Goal: Task Accomplishment & Management: Use online tool/utility

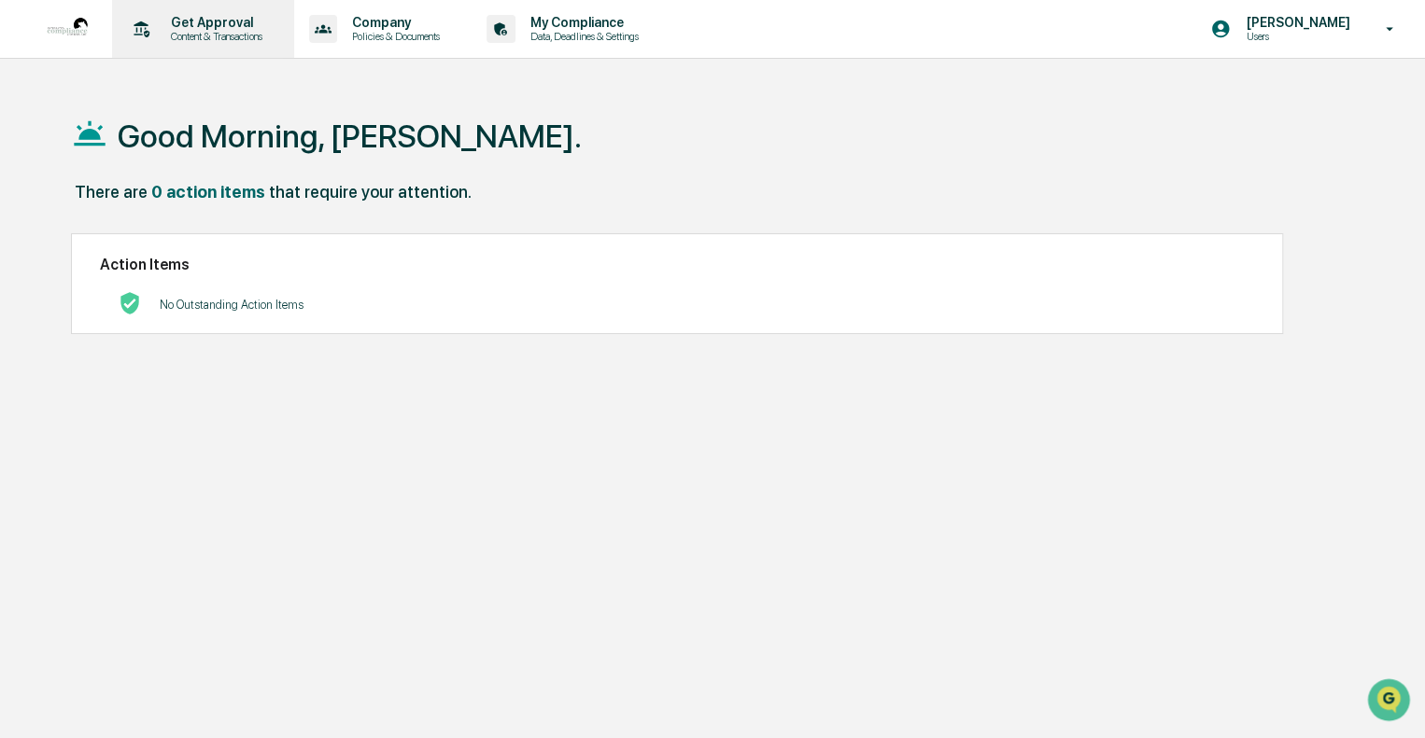
click at [171, 28] on p "Get Approval" at bounding box center [214, 22] width 116 height 15
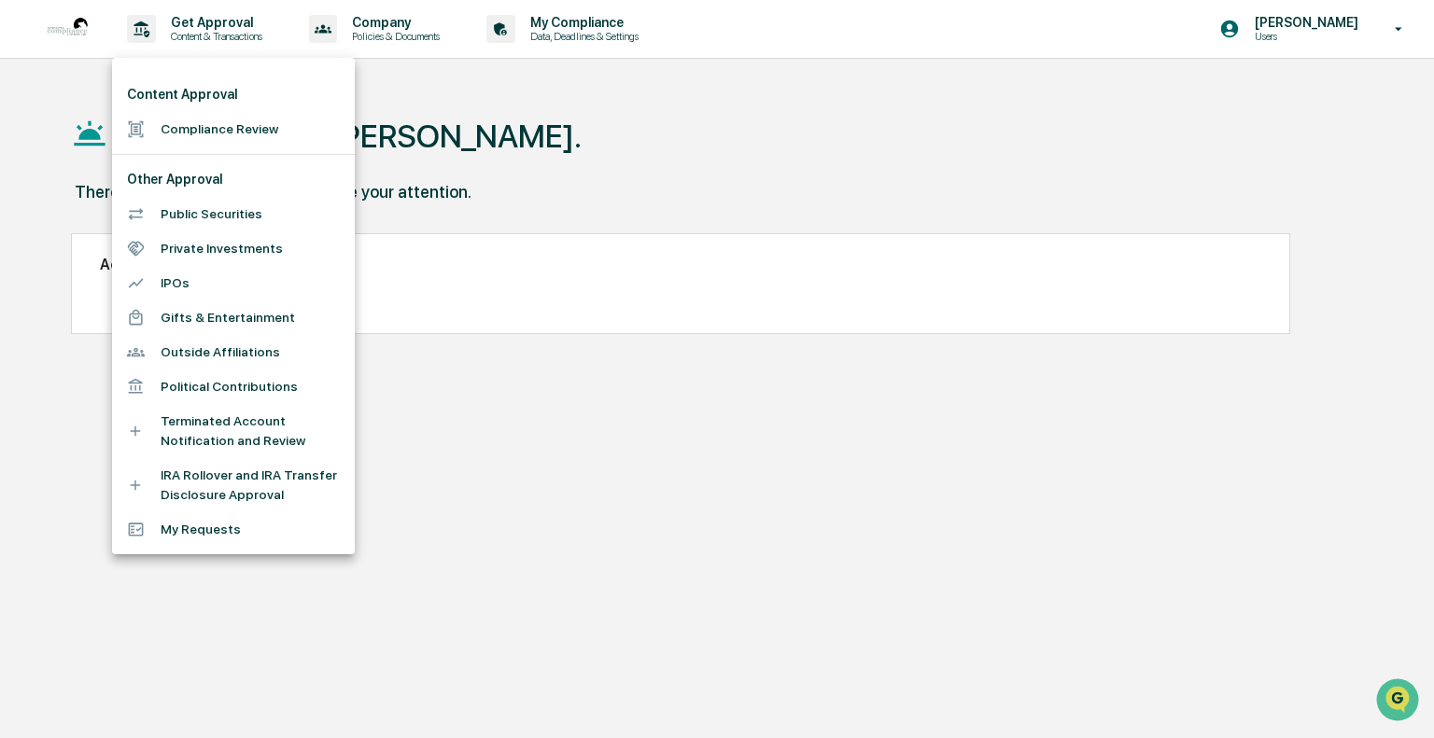
click at [183, 27] on div at bounding box center [717, 369] width 1434 height 738
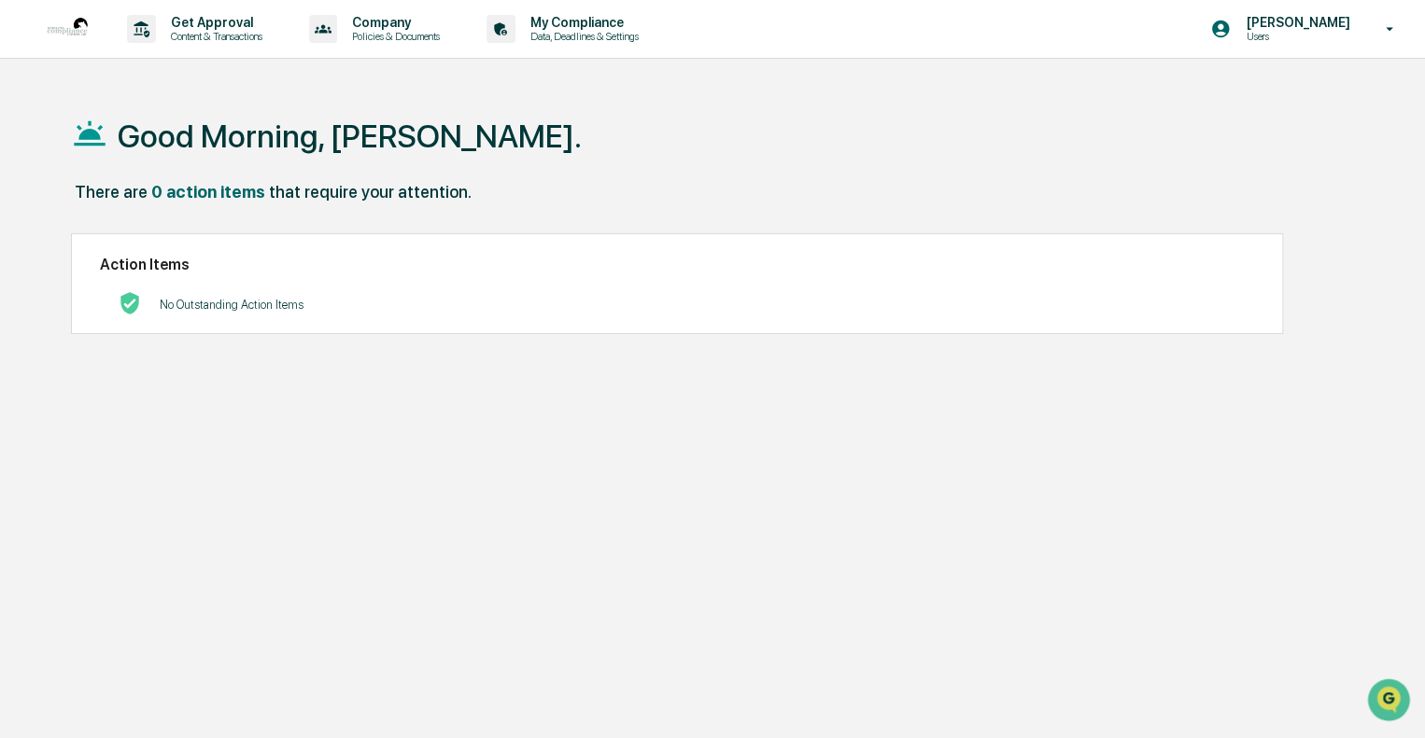
click at [75, 31] on img at bounding box center [67, 29] width 45 height 45
click at [202, 36] on p "Content & Transactions" at bounding box center [214, 36] width 116 height 13
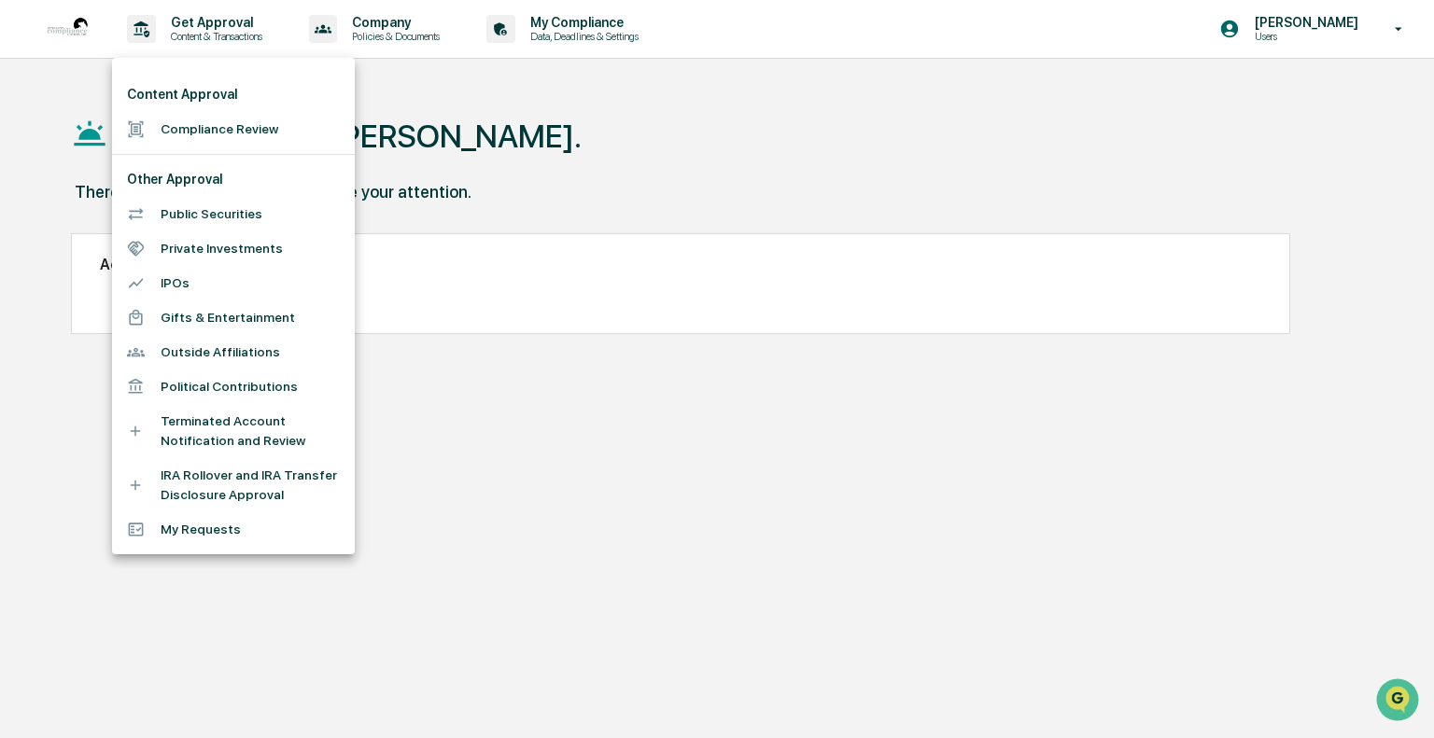
click at [612, 118] on div at bounding box center [717, 369] width 1434 height 738
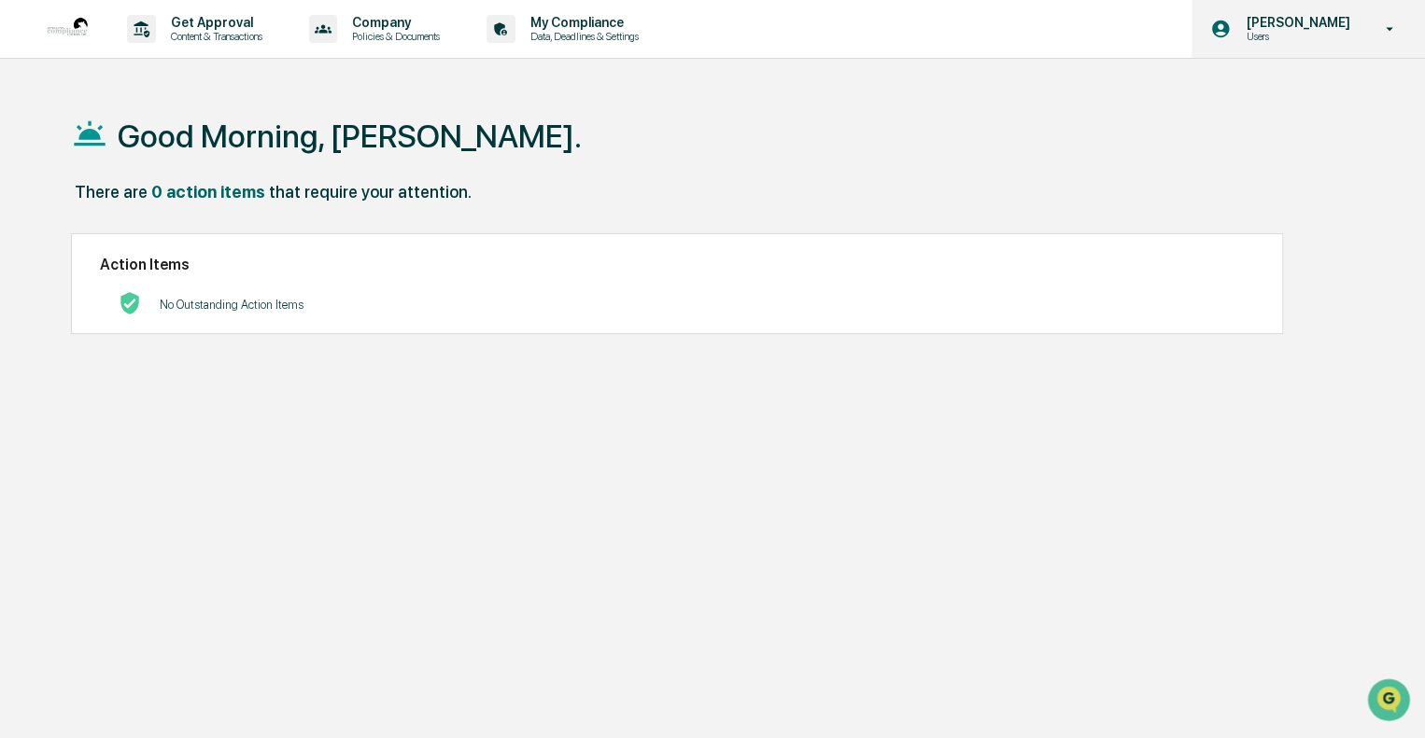
click at [1299, 19] on p "[PERSON_NAME]" at bounding box center [1294, 22] width 128 height 15
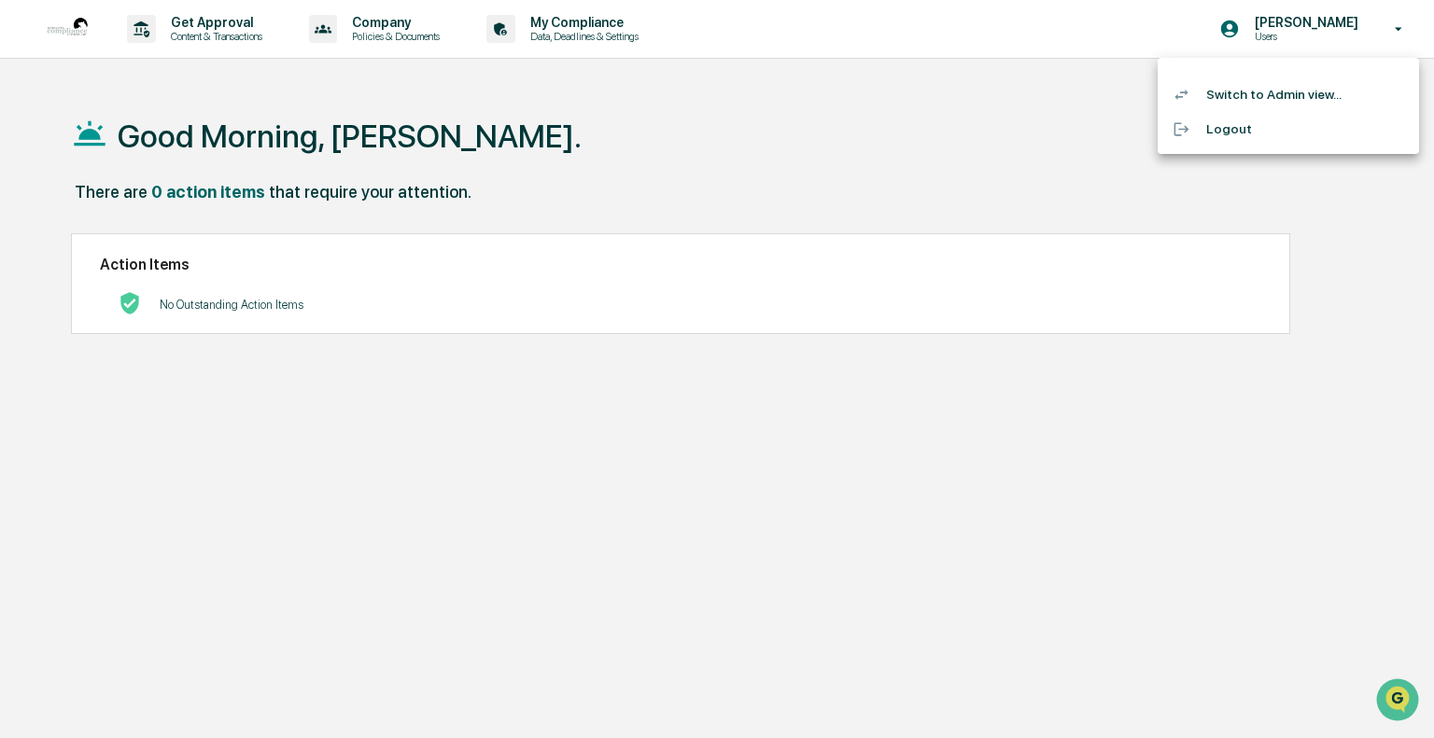
click at [1253, 100] on li "Switch to Admin view..." at bounding box center [1288, 94] width 261 height 35
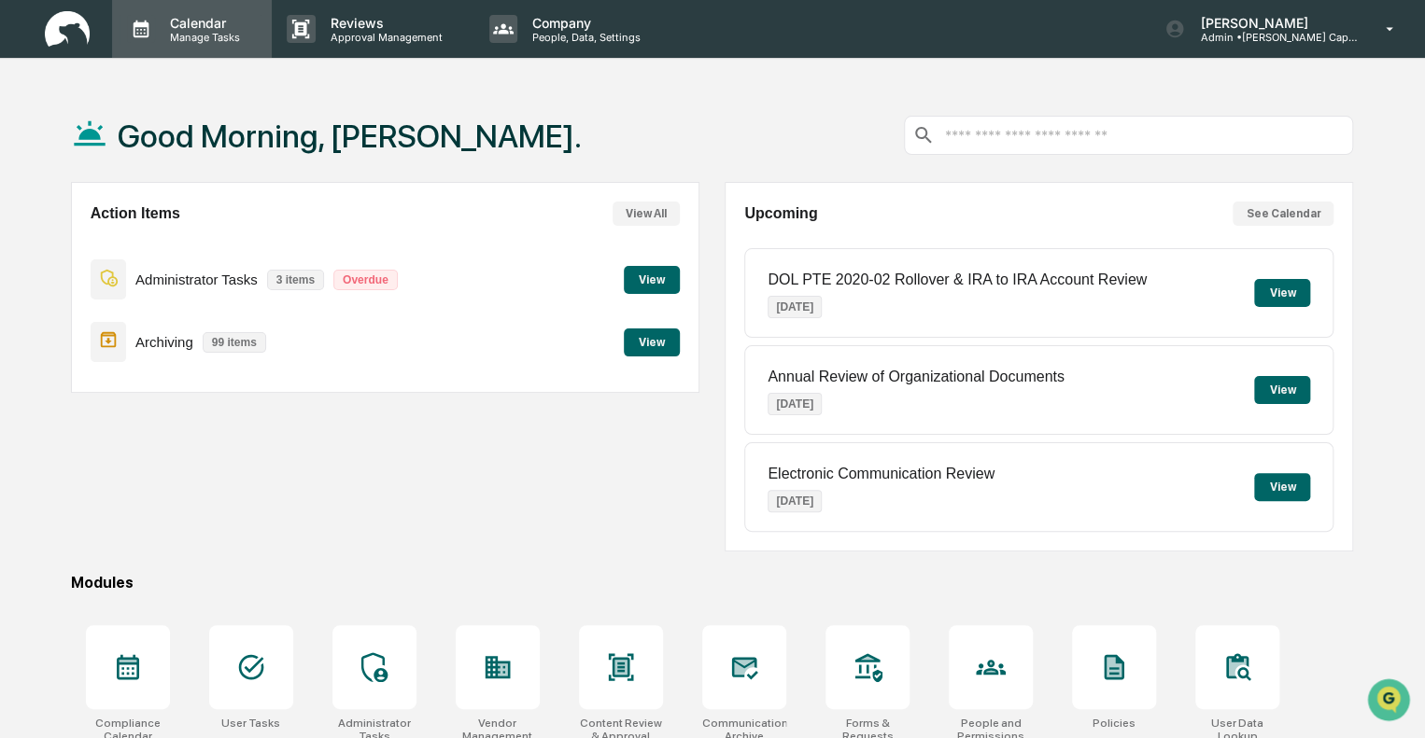
click at [188, 29] on p "Calendar" at bounding box center [202, 23] width 94 height 16
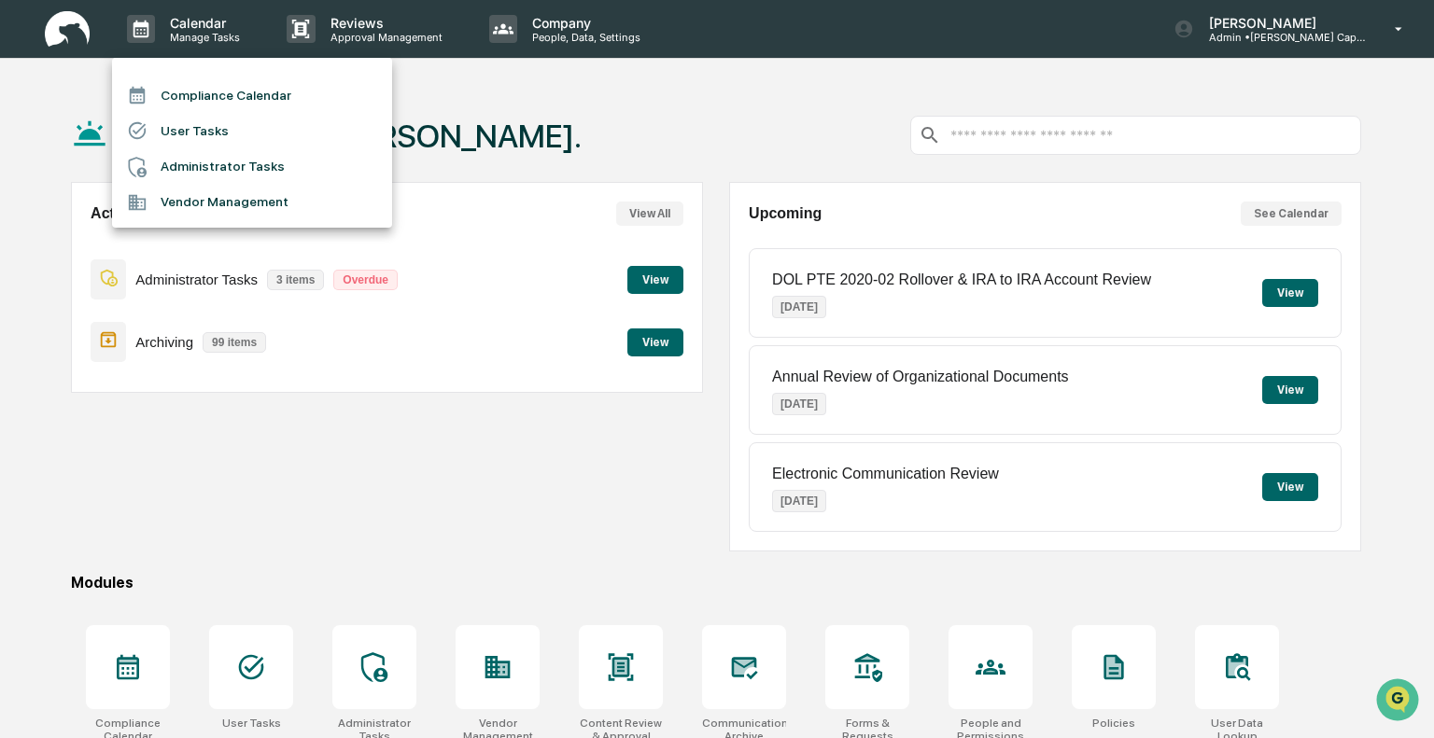
click at [190, 170] on li "Administrator Tasks" at bounding box center [252, 166] width 280 height 35
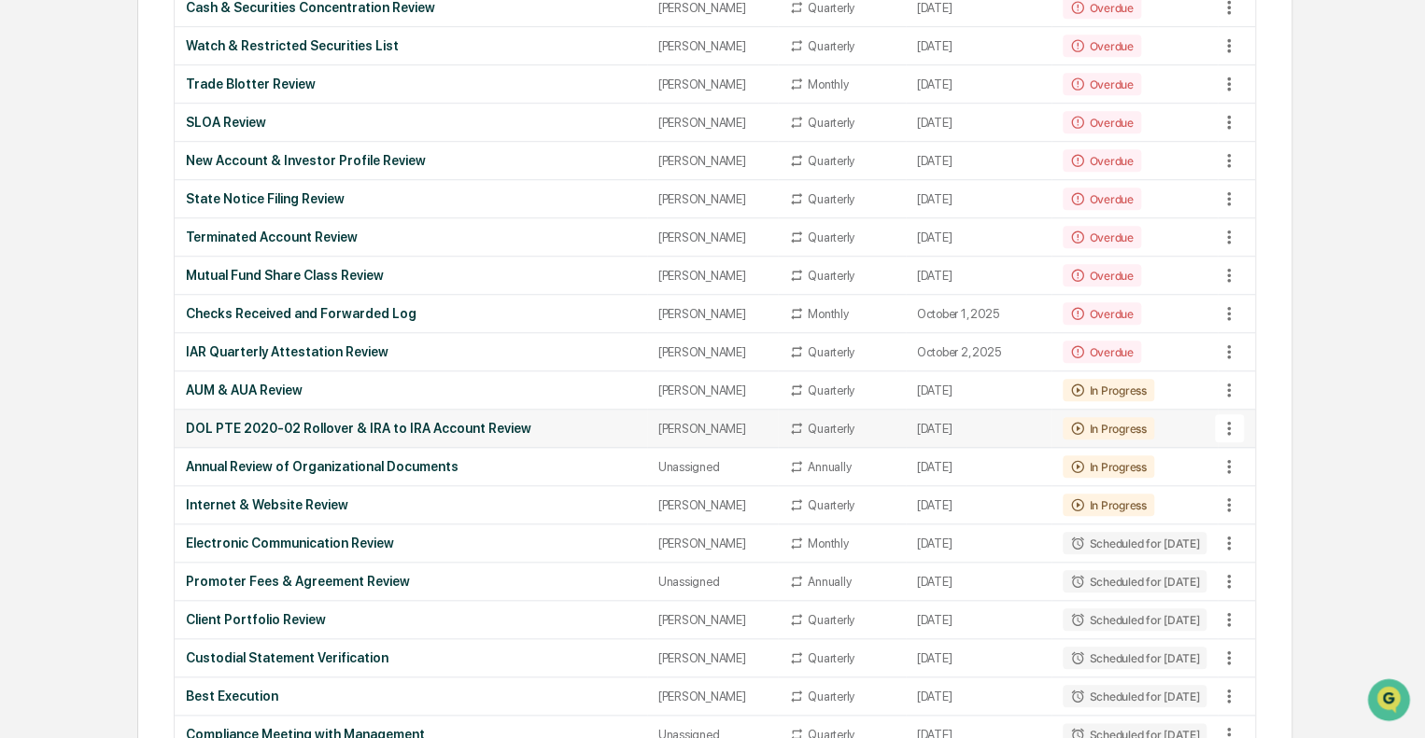
scroll to position [653, 0]
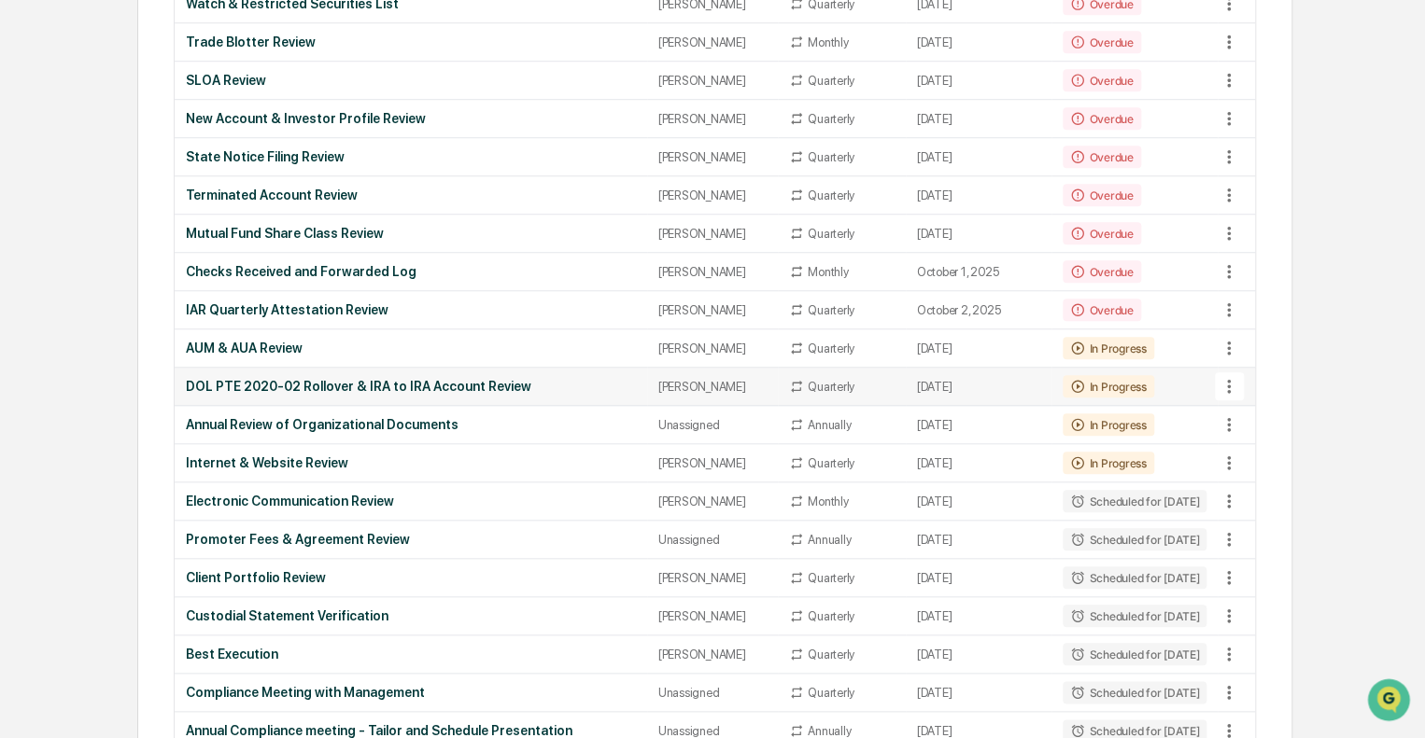
click at [477, 380] on div "DOL PTE 2020-02 Rollover & IRA to IRA Account Review" at bounding box center [411, 386] width 450 height 15
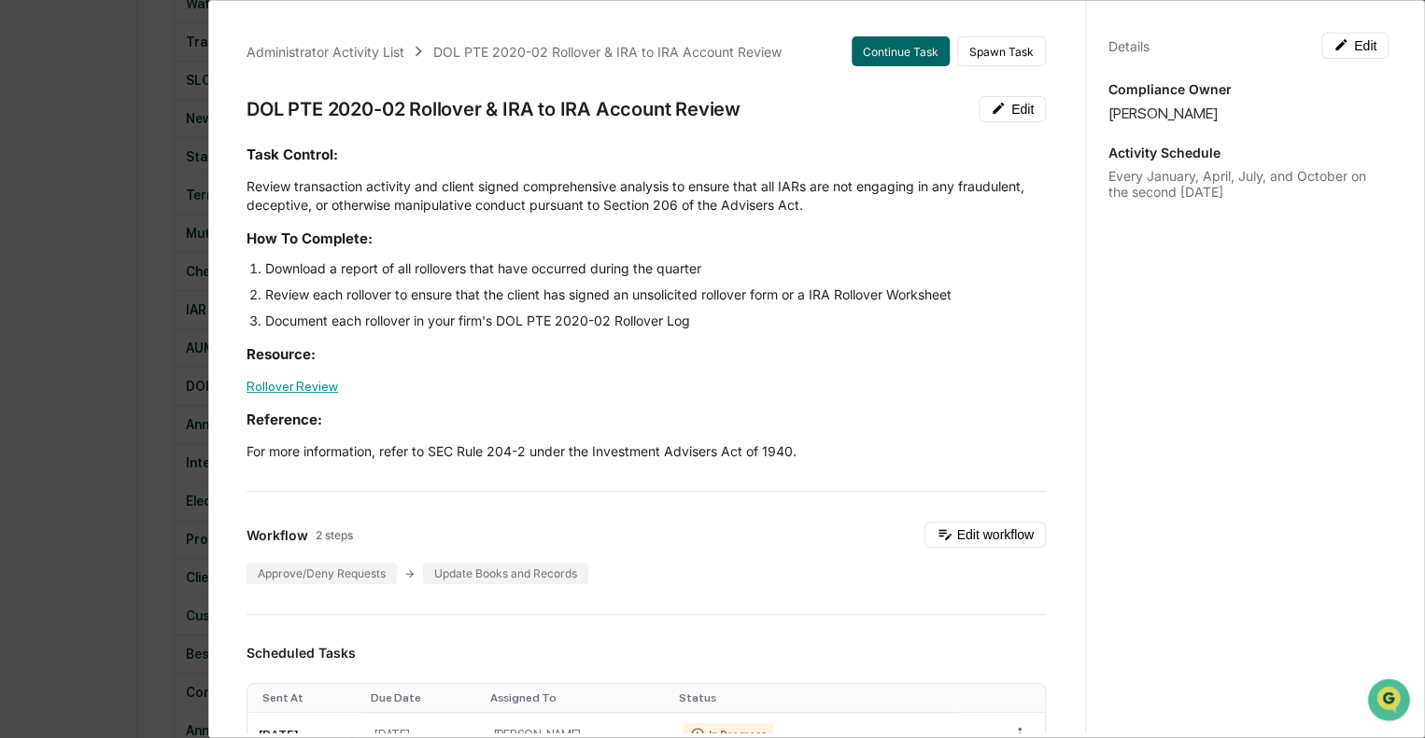
click at [287, 381] on link "Rollover Review" at bounding box center [291, 386] width 91 height 15
